Goal: Information Seeking & Learning: Learn about a topic

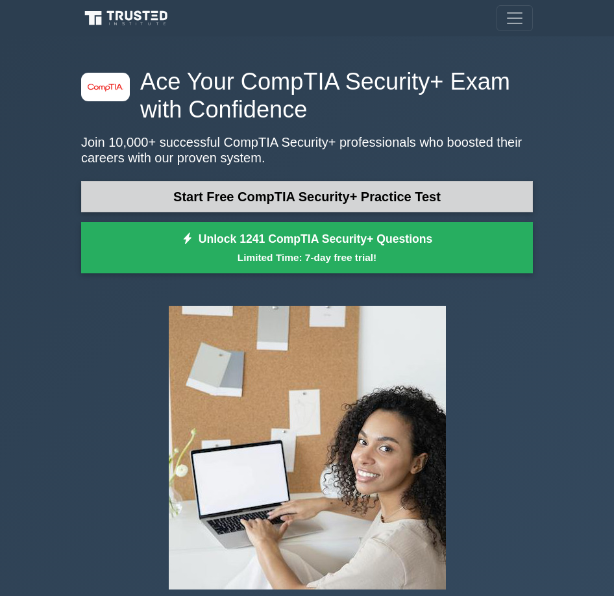
click at [246, 202] on link "Start Free CompTIA Security+ Practice Test" at bounding box center [307, 196] width 452 height 31
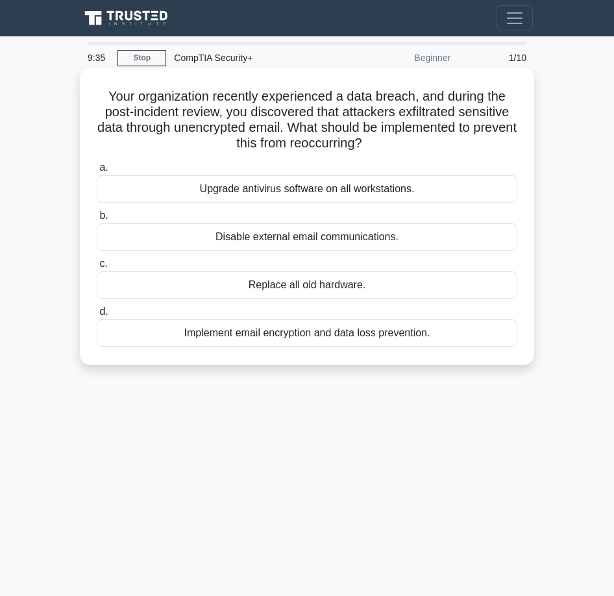
click at [291, 335] on div "Implement email encryption and data loss prevention." at bounding box center [307, 332] width 421 height 27
click at [114, 332] on div "Implement email encryption and data loss prevention." at bounding box center [307, 332] width 421 height 27
click at [97, 316] on input "d. Implement email encryption and data loss prevention." at bounding box center [97, 312] width 0 height 8
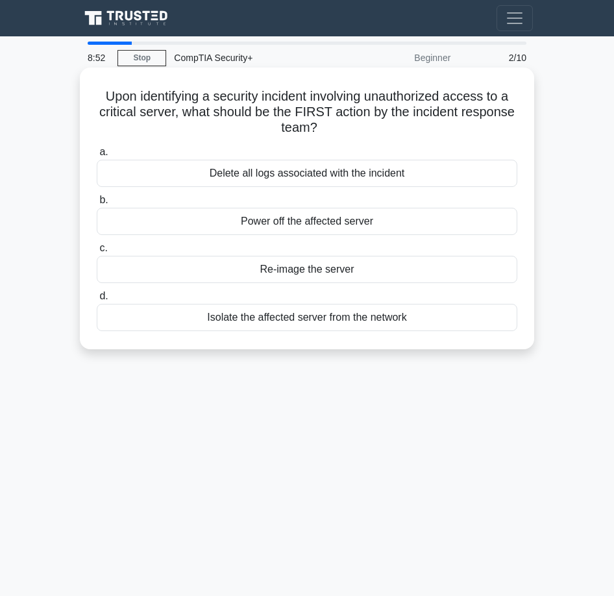
click at [263, 324] on div "Isolate the affected server from the network" at bounding box center [307, 317] width 421 height 27
click at [97, 300] on input "d. Isolate the affected server from the network" at bounding box center [97, 296] width 0 height 8
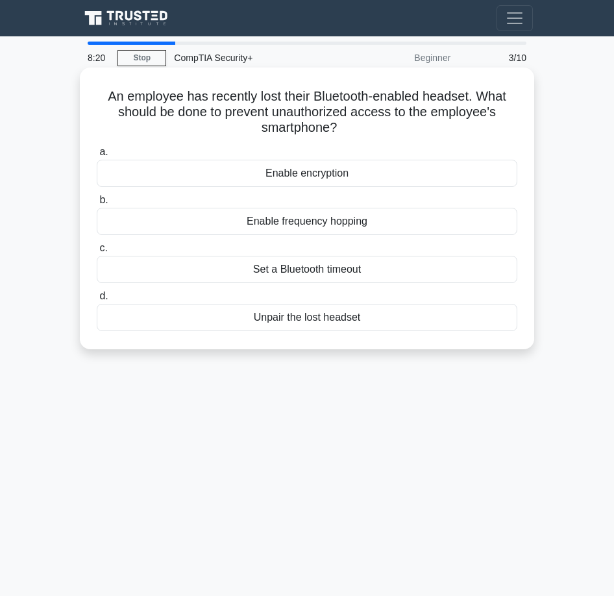
click at [330, 317] on div "Unpair the lost headset" at bounding box center [307, 317] width 421 height 27
click at [97, 300] on input "d. Unpair the lost headset" at bounding box center [97, 296] width 0 height 8
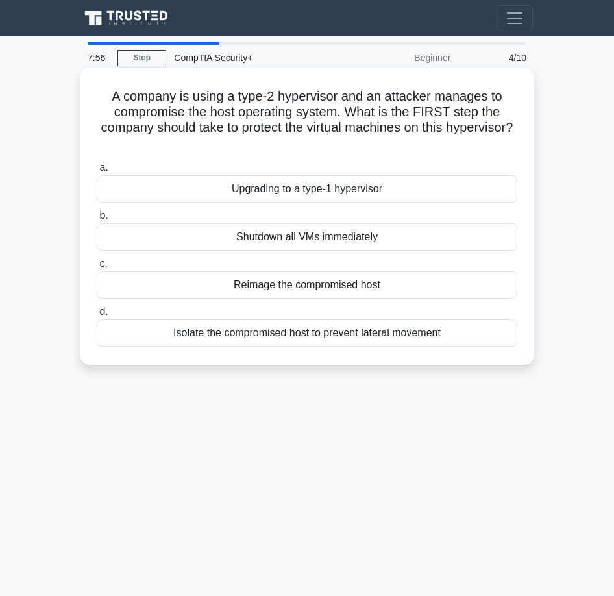
click at [300, 336] on div "Isolate the compromised host to prevent lateral movement" at bounding box center [307, 332] width 421 height 27
click at [97, 316] on input "d. Isolate the compromised host to prevent lateral movement" at bounding box center [97, 312] width 0 height 8
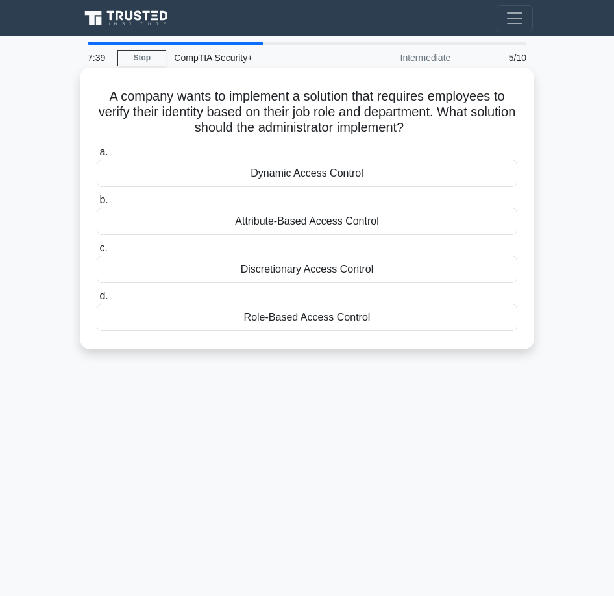
click at [328, 314] on div "Role-Based Access Control" at bounding box center [307, 317] width 421 height 27
click at [97, 300] on input "d. Role-Based Access Control" at bounding box center [97, 296] width 0 height 8
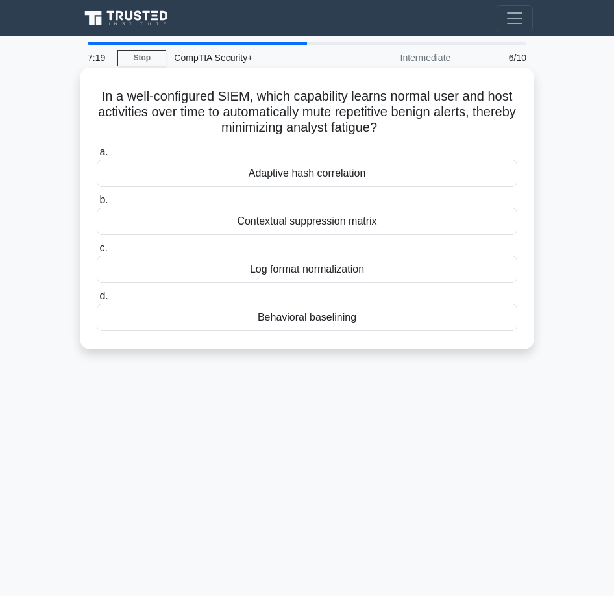
click at [294, 167] on div "Adaptive hash correlation" at bounding box center [307, 173] width 421 height 27
click at [97, 156] on input "a. Adaptive hash correlation" at bounding box center [97, 152] width 0 height 8
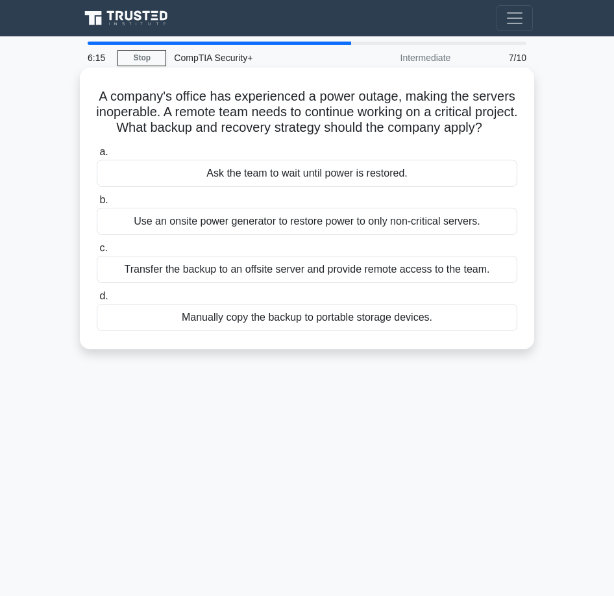
click at [236, 283] on div "Transfer the backup to an offsite server and provide remote access to the team." at bounding box center [307, 269] width 421 height 27
click at [97, 252] on input "c. Transfer the backup to an offsite server and provide remote access to the te…" at bounding box center [97, 248] width 0 height 8
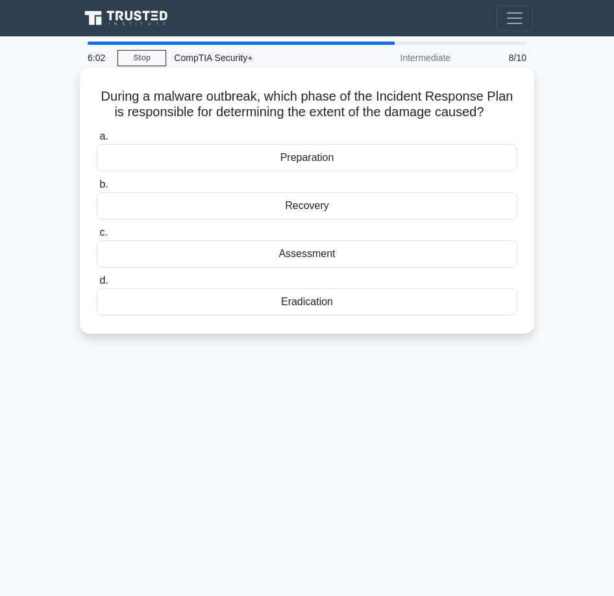
click at [273, 256] on div "Assessment" at bounding box center [307, 253] width 421 height 27
click at [97, 237] on input "c. Assessment" at bounding box center [97, 232] width 0 height 8
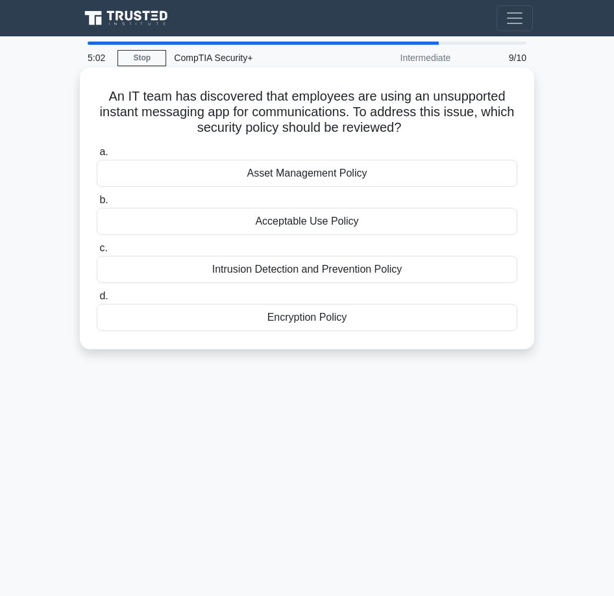
click at [294, 226] on div "Acceptable Use Policy" at bounding box center [307, 221] width 421 height 27
click at [97, 204] on input "b. Acceptable Use Policy" at bounding box center [97, 200] width 0 height 8
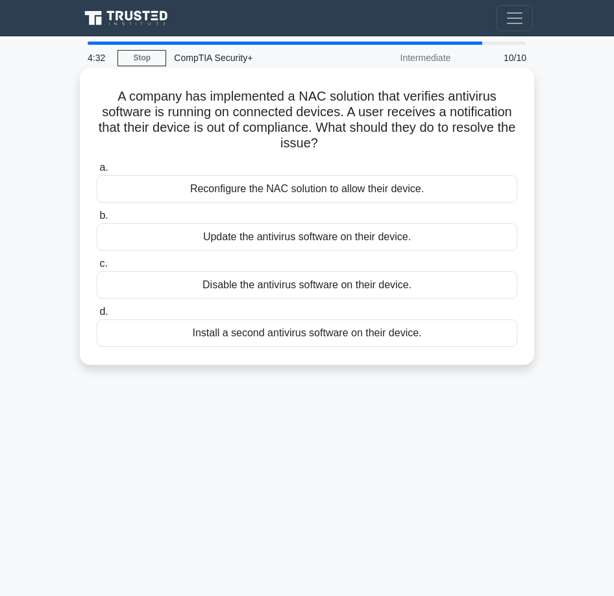
click at [262, 197] on div "Reconfigure the NAC solution to allow their device." at bounding box center [307, 188] width 421 height 27
click at [97, 172] on input "a. Reconfigure the NAC solution to allow their device." at bounding box center [97, 168] width 0 height 8
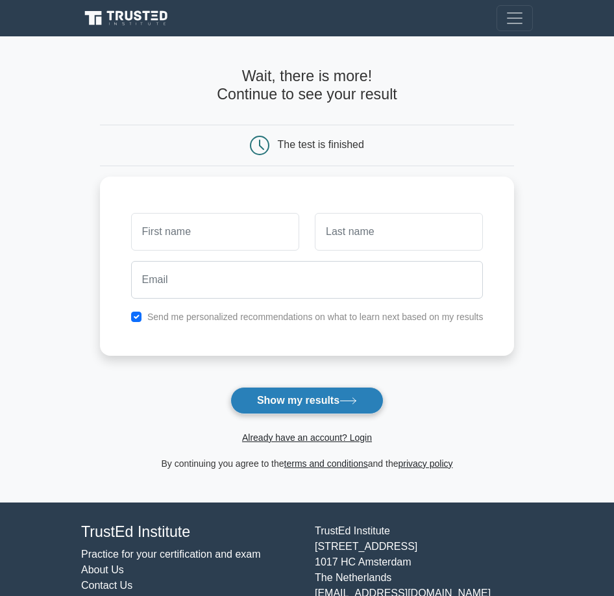
click at [284, 391] on button "Show my results" at bounding box center [306, 400] width 153 height 27
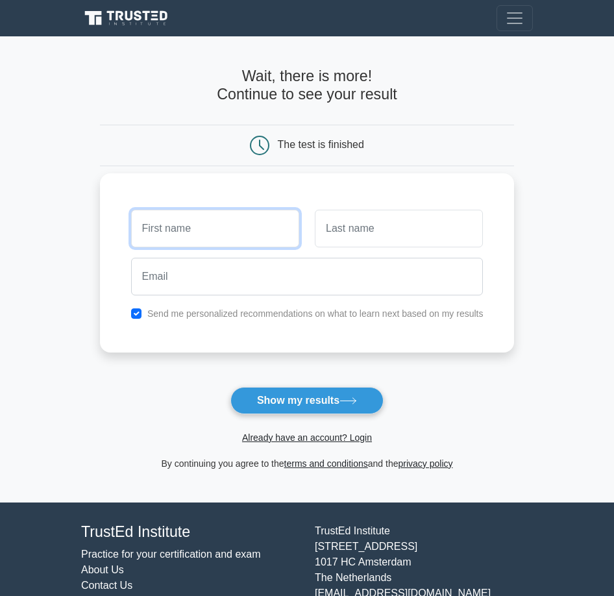
click at [217, 232] on input "text" at bounding box center [215, 229] width 168 height 38
type input "K"
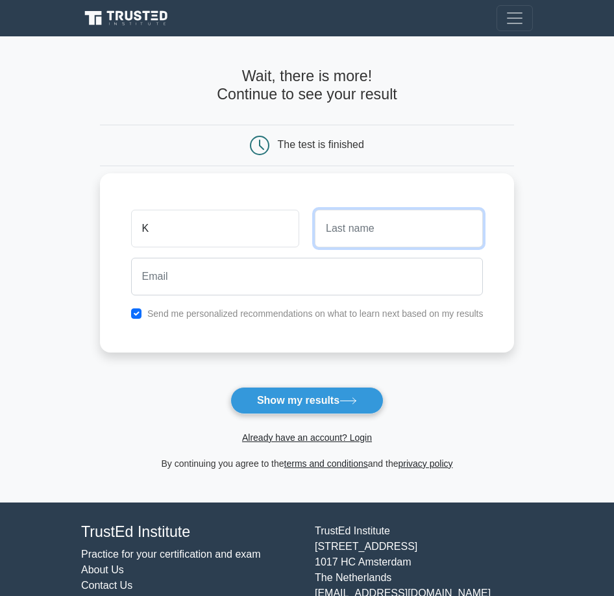
click at [353, 238] on input "text" at bounding box center [399, 229] width 168 height 38
type input "t"
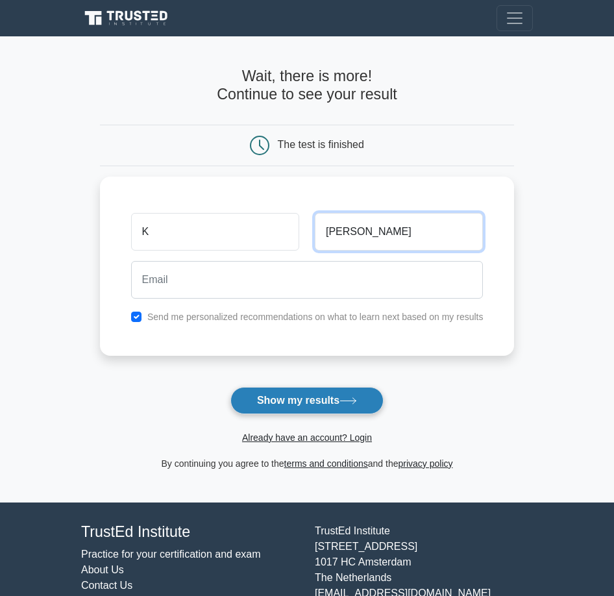
type input "TAYLOR"
click at [317, 398] on button "Show my results" at bounding box center [306, 400] width 153 height 27
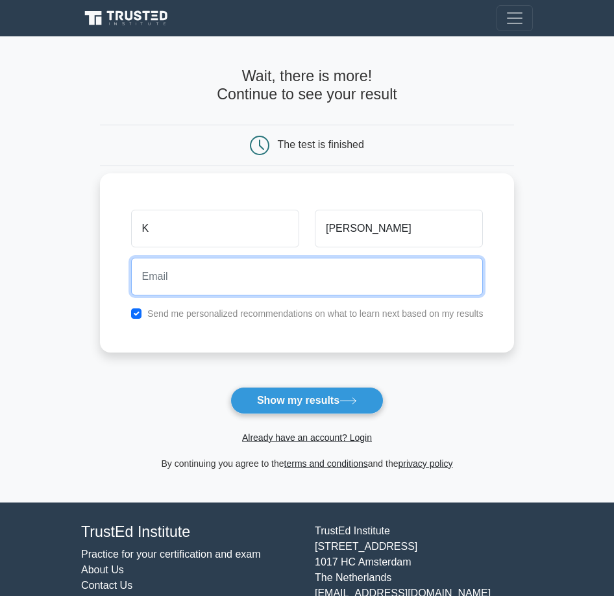
click at [225, 274] on input "email" at bounding box center [307, 277] width 352 height 38
type input "khalil.taylor40@gmail.com"
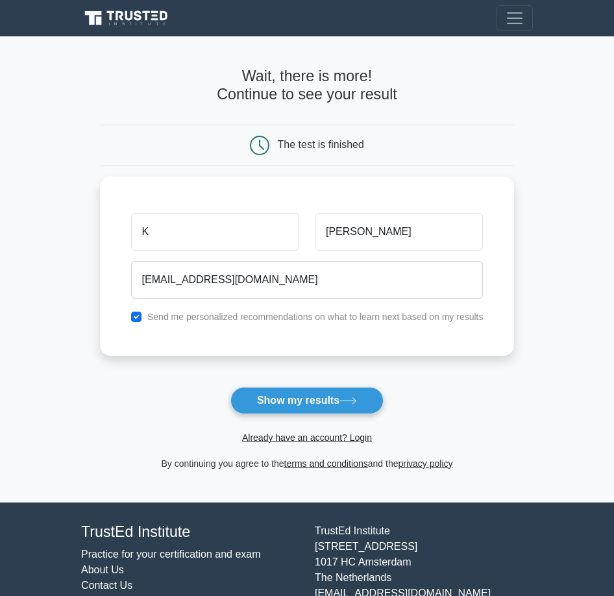
click at [299, 395] on button "Show my results" at bounding box center [306, 400] width 153 height 27
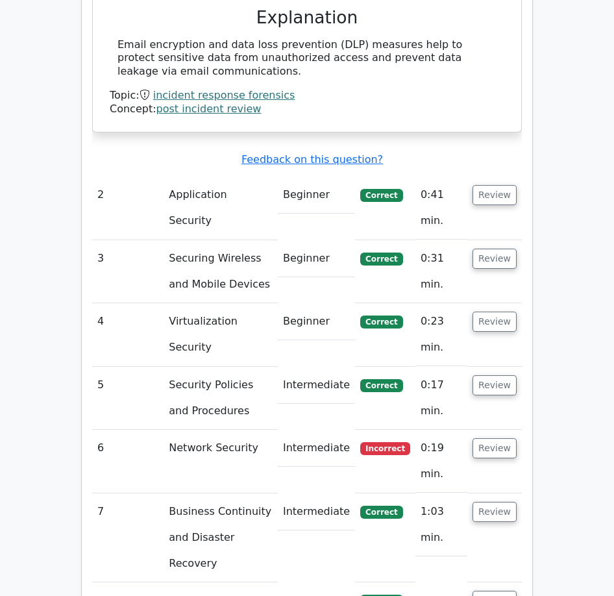
scroll to position [1493, 0]
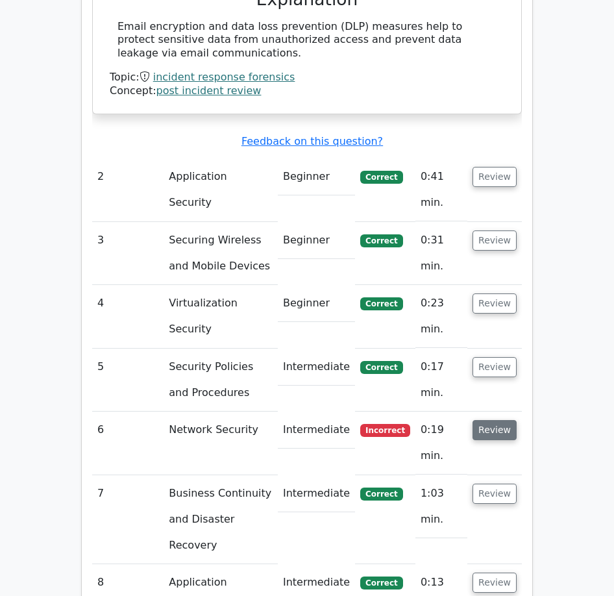
click at [496, 420] on button "Review" at bounding box center [494, 430] width 44 height 20
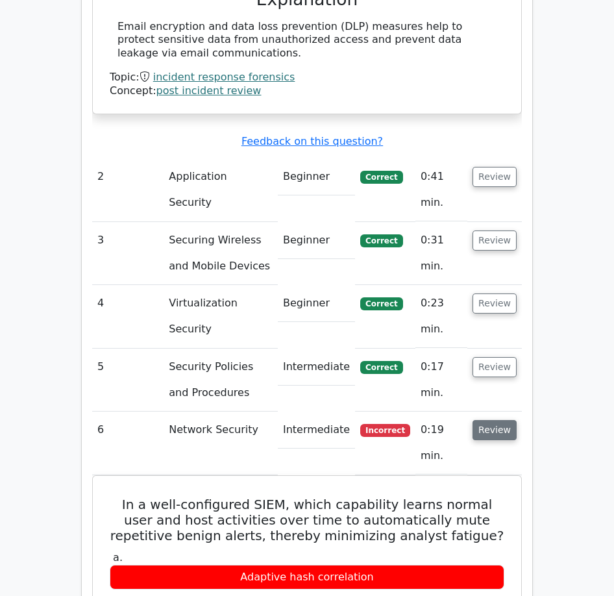
click at [493, 420] on button "Review" at bounding box center [494, 430] width 44 height 20
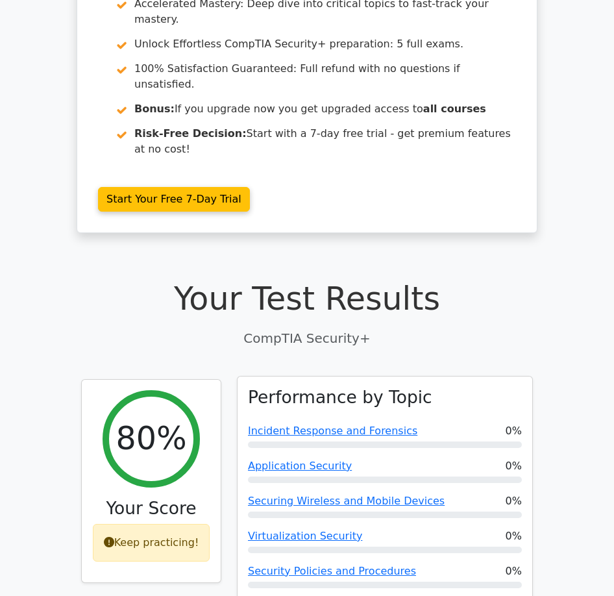
scroll to position [0, 0]
